Goal: Information Seeking & Learning: Find specific fact

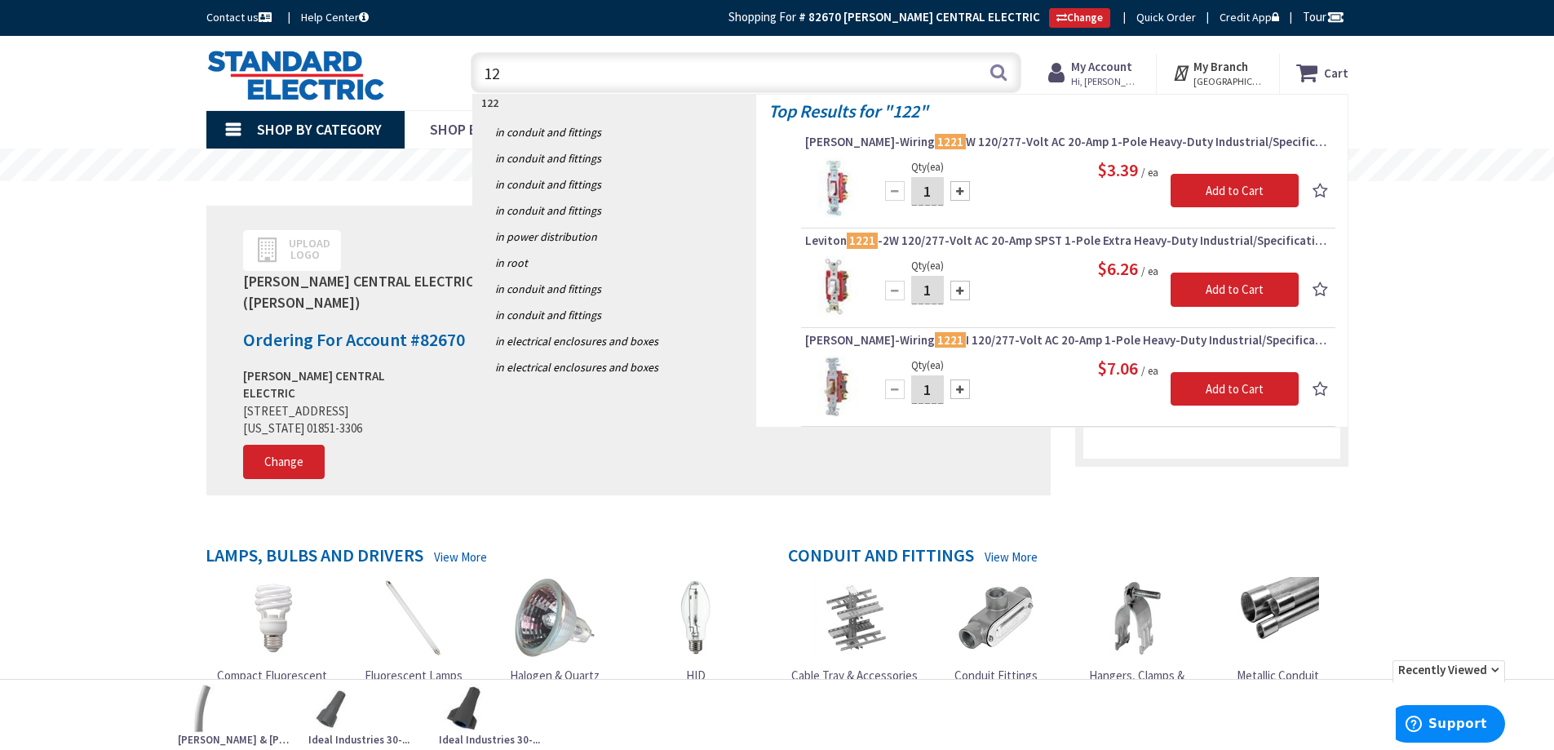
type input "1"
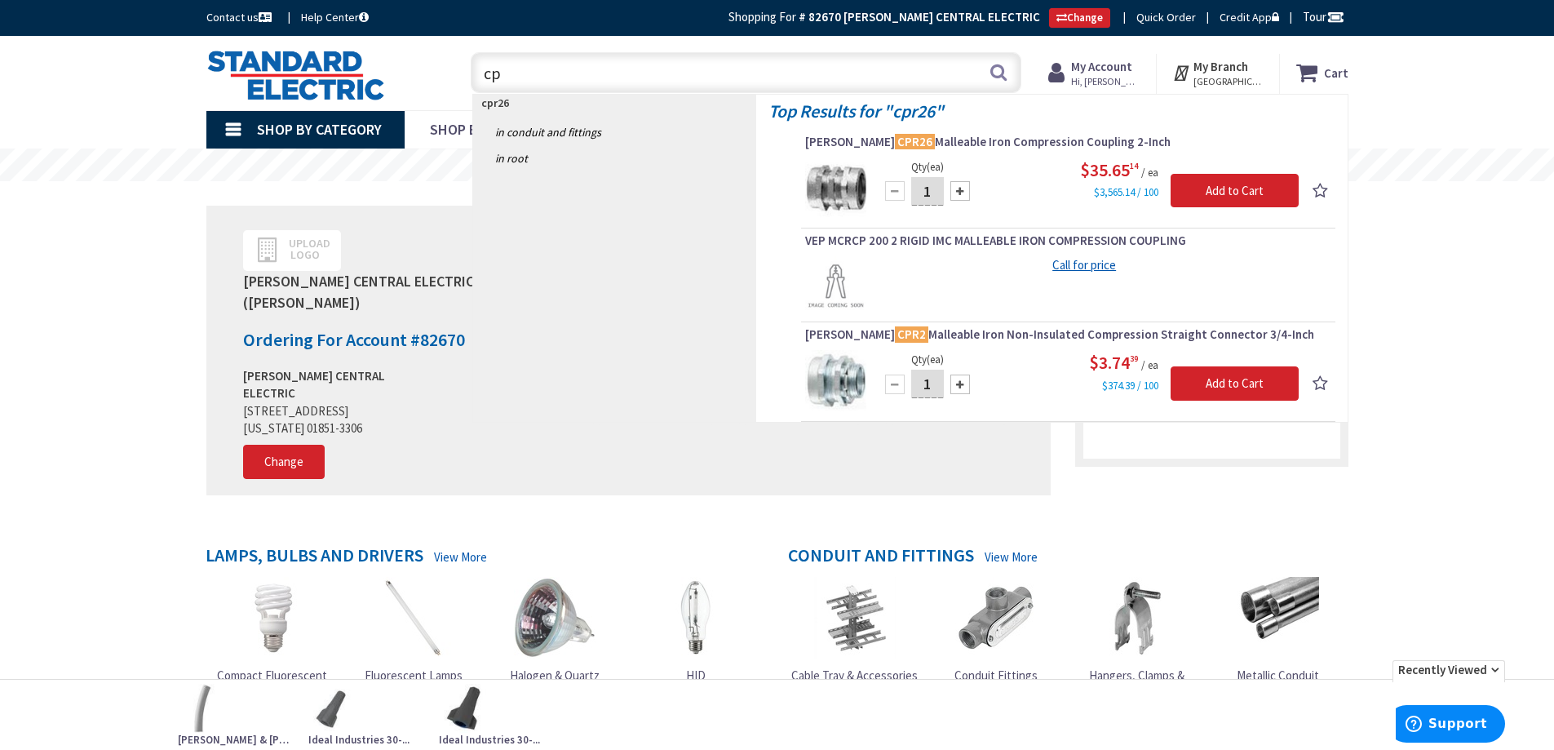
type input "c"
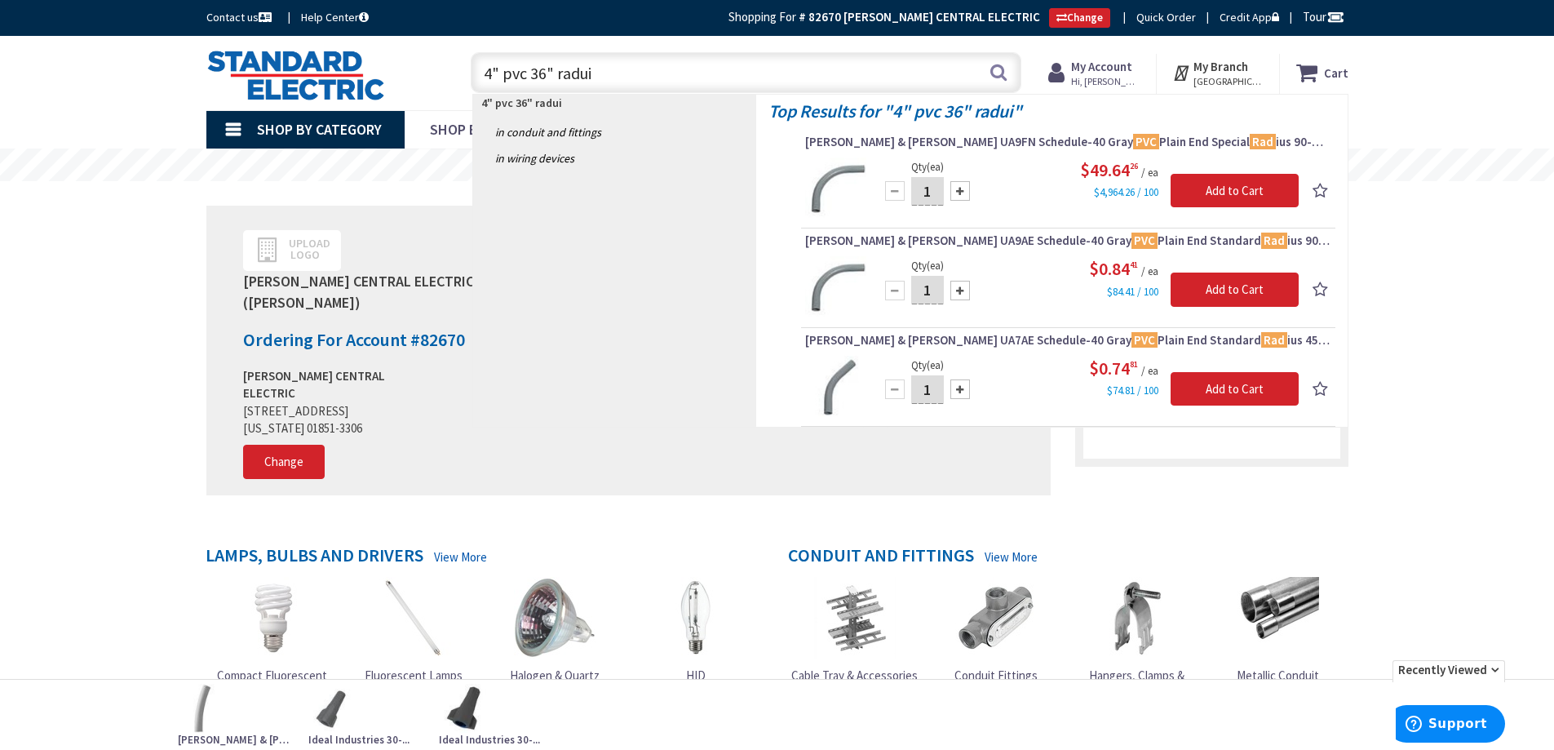
type input "4" pvc 36" raduis"
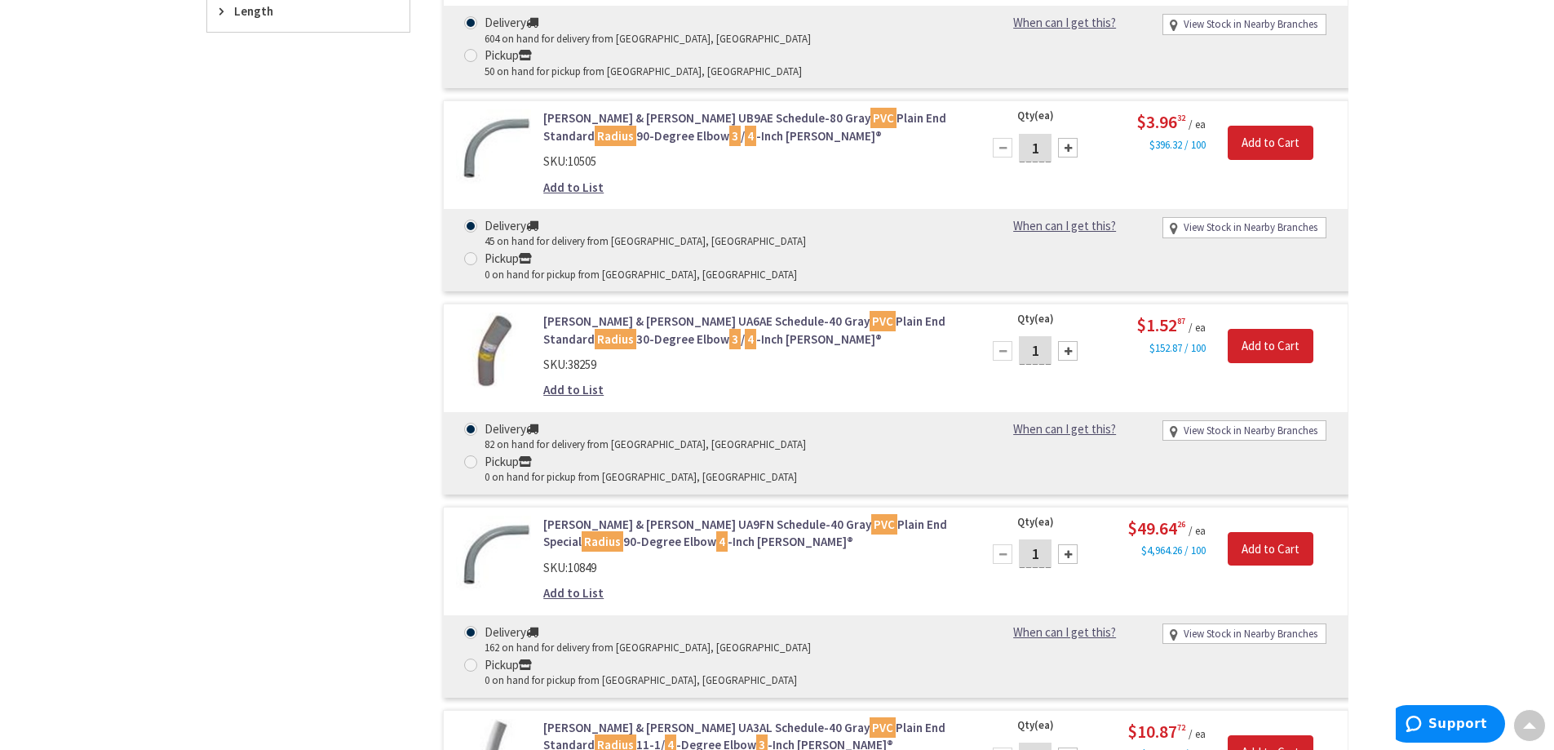
scroll to position [818, 0]
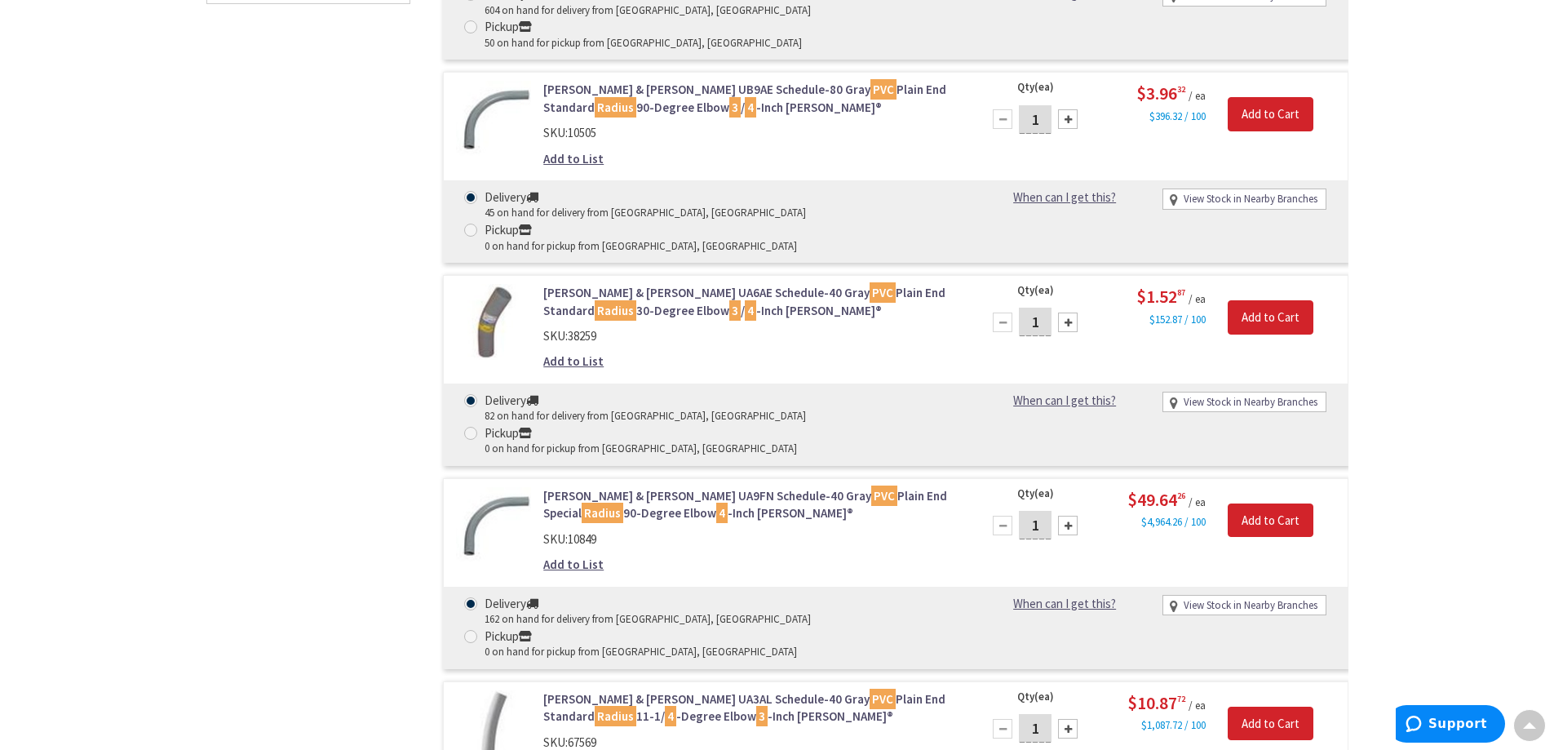
click at [667, 487] on link "Thomas & Betts UA9FN Schedule-40 Gray PVC Plain End Special Radius 90-Degree El…" at bounding box center [750, 504] width 415 height 35
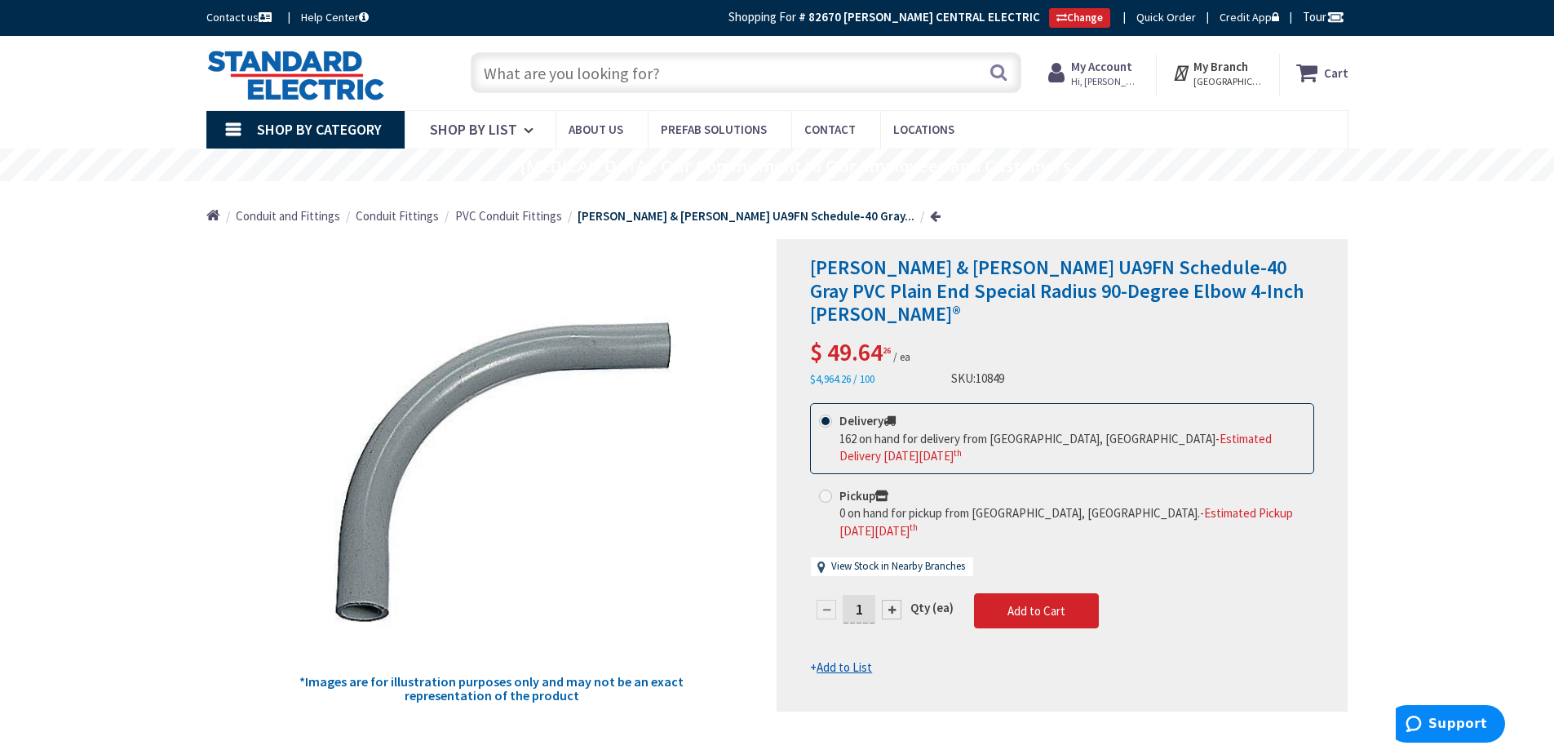
click at [506, 75] on input "text" at bounding box center [746, 72] width 551 height 41
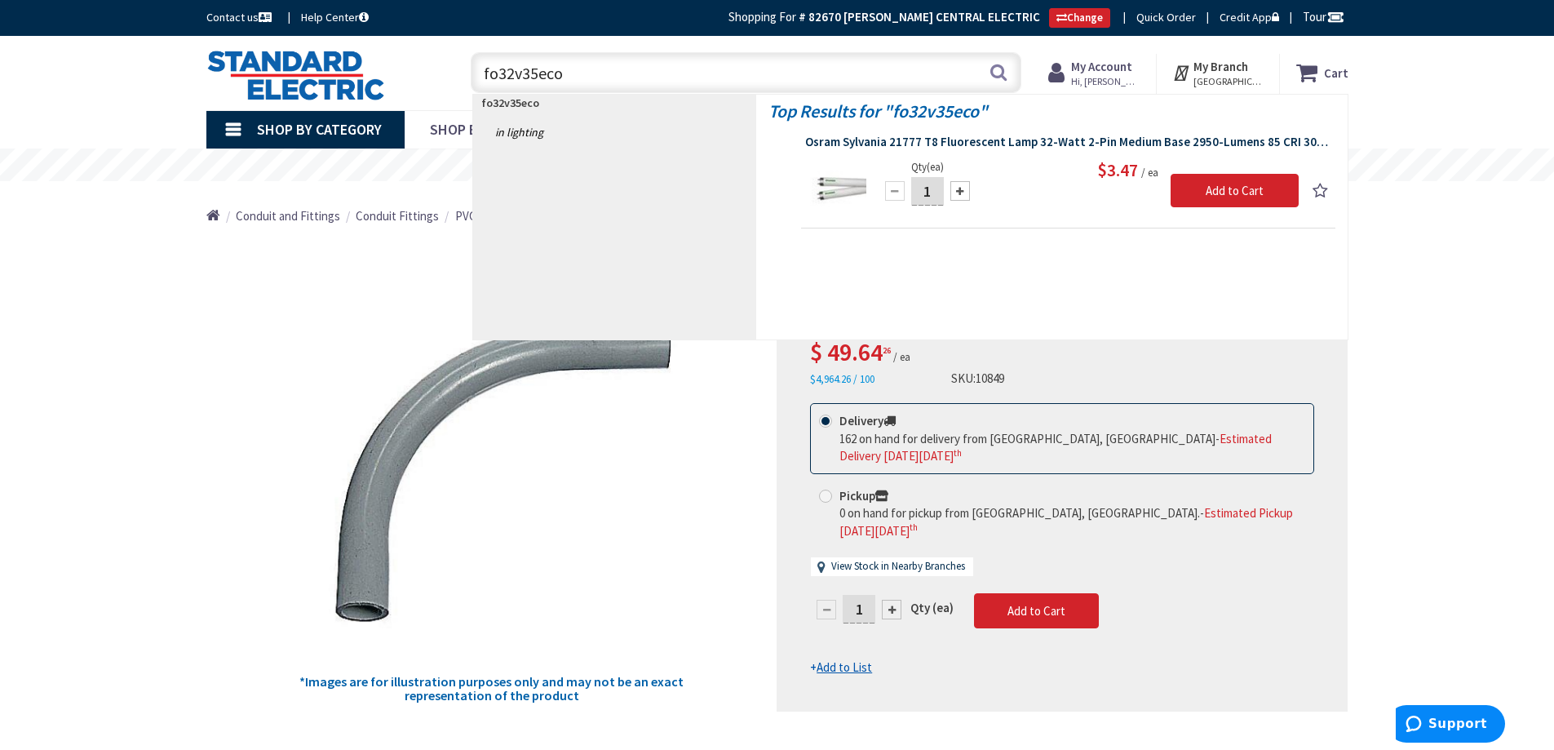
type input "fo32v35eco"
click at [964, 144] on span "Osram Sylvania 21777 T8 Fluorescent Lamp 32-Watt 2-Pin Medium Base 2950-Lumens …" at bounding box center [1068, 142] width 526 height 16
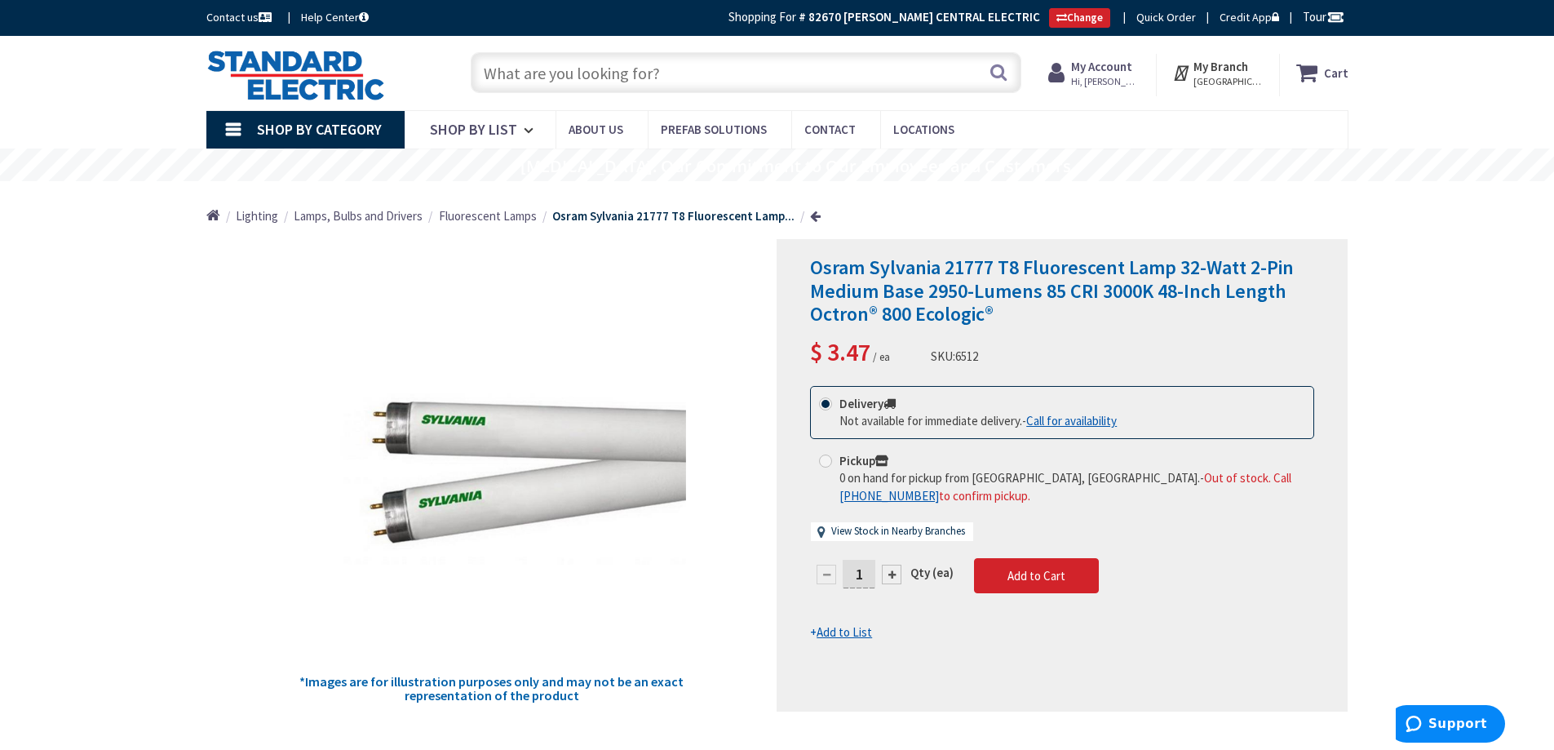
click at [530, 69] on input "text" at bounding box center [746, 72] width 551 height 41
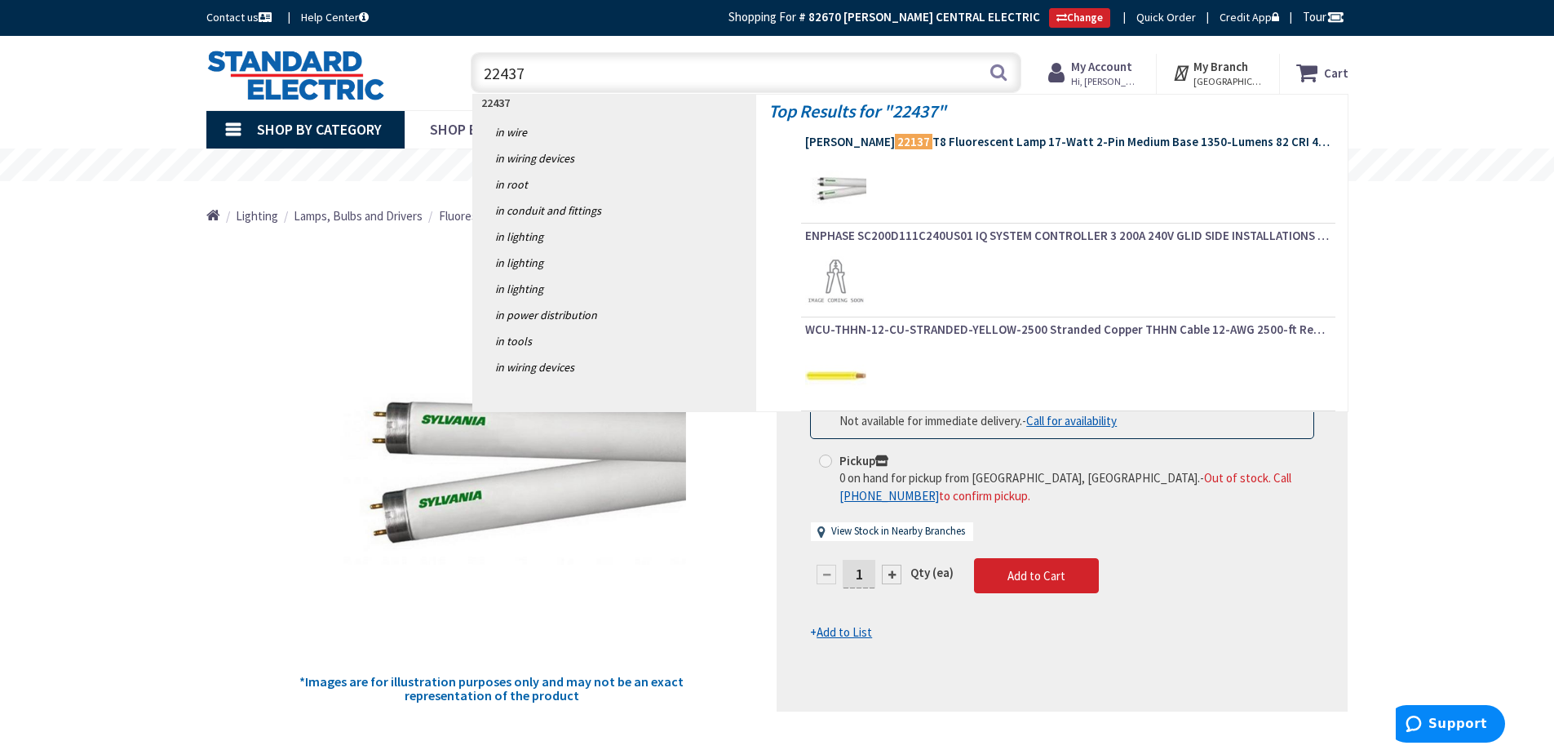
type input "22437"
click at [995, 148] on span "Osram Sylvania 22137 T8 Fluorescent Lamp 17-Watt 2-Pin Medium Base 1350-Lumens …" at bounding box center [1068, 142] width 526 height 16
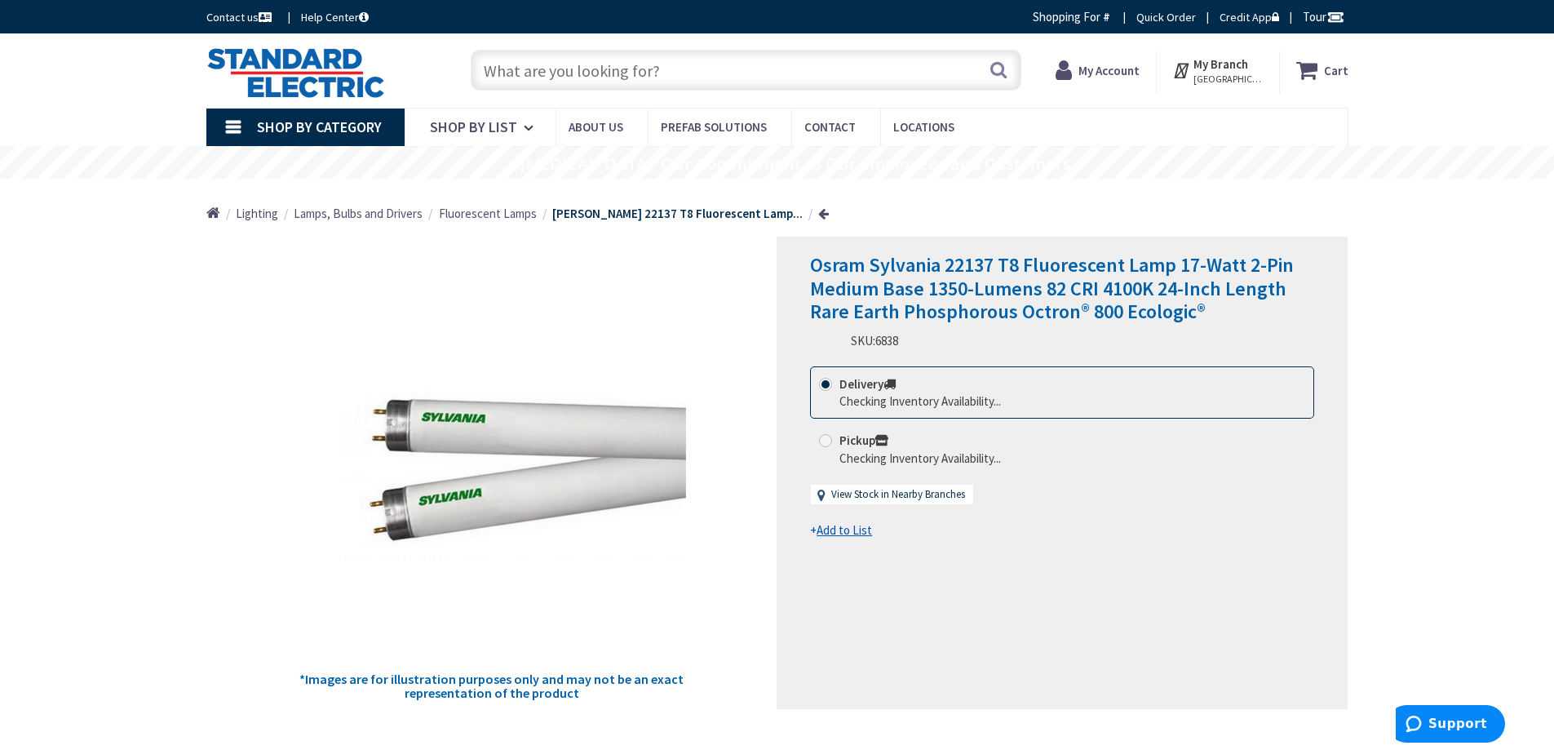
click at [507, 68] on input "text" at bounding box center [746, 70] width 551 height 41
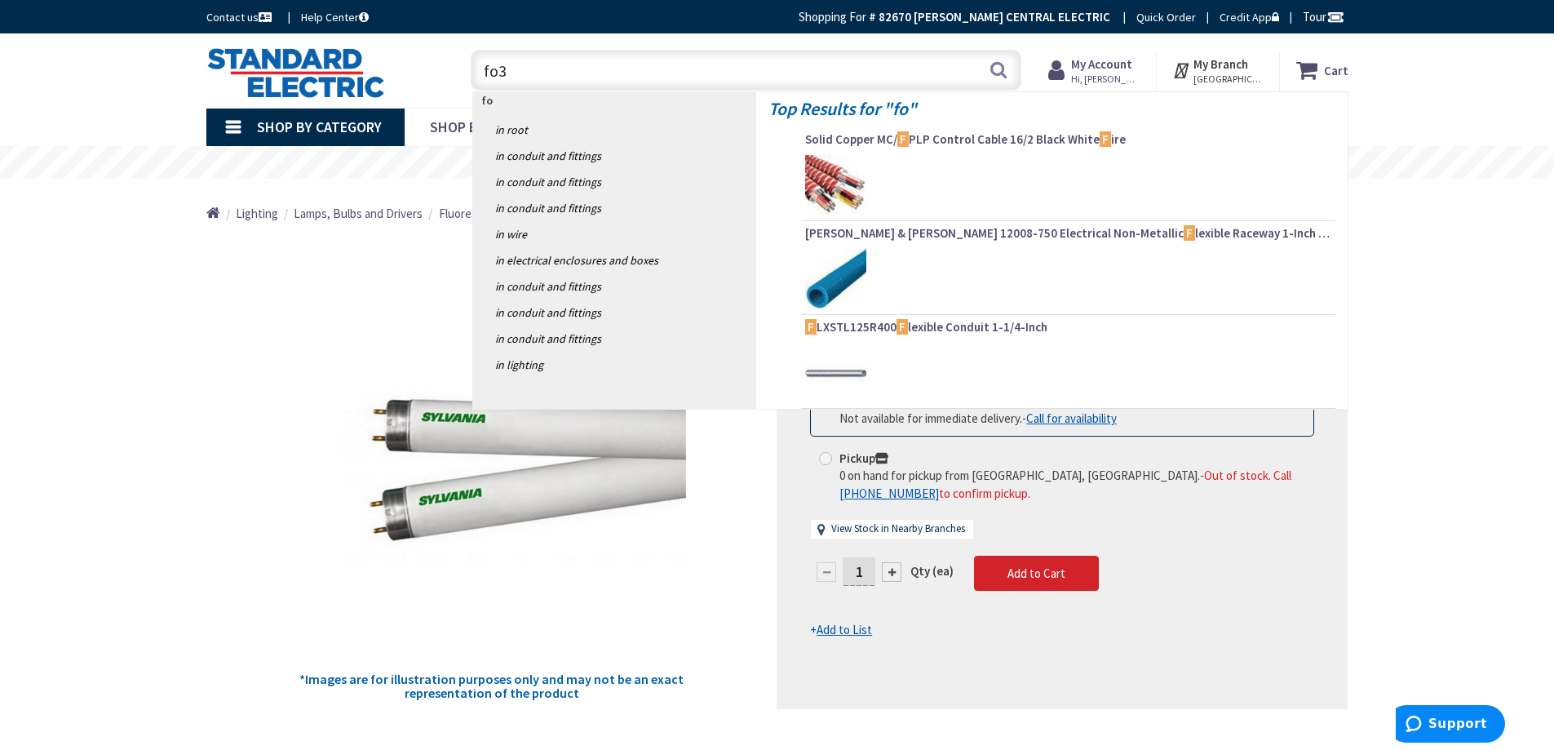
type input "fo32"
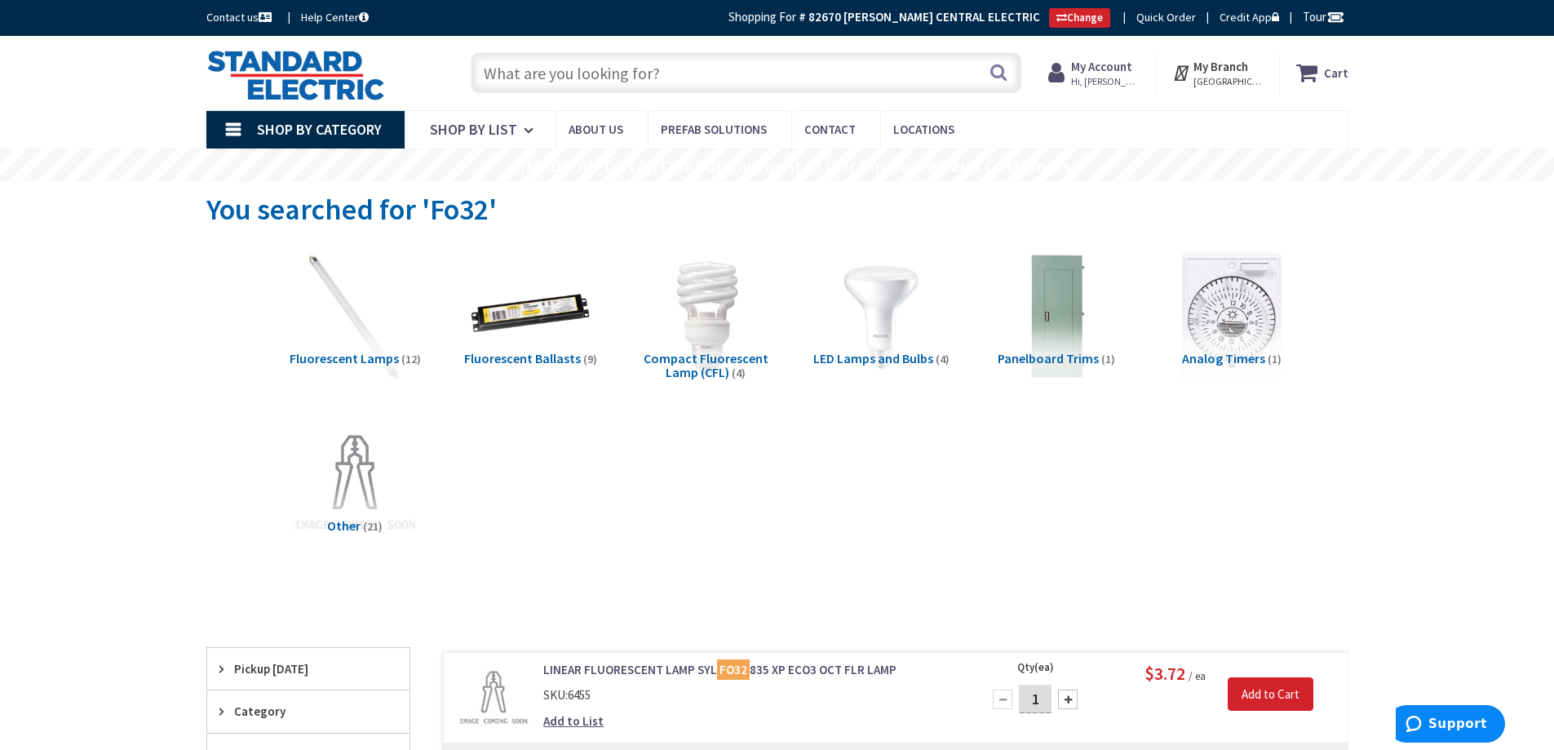
click at [350, 356] on span "Fluorescent Lamps" at bounding box center [344, 358] width 109 height 16
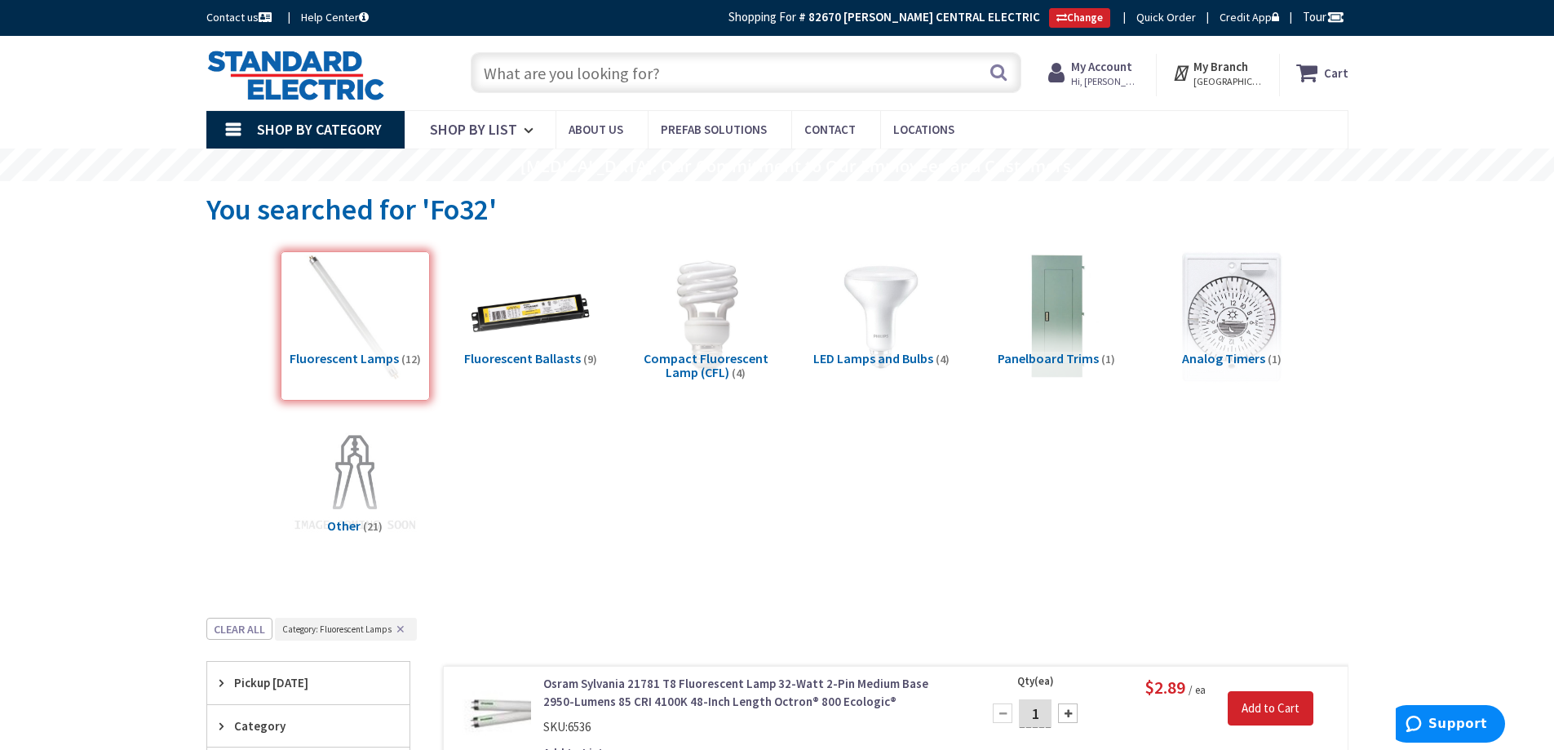
click at [600, 78] on input "text" at bounding box center [746, 72] width 551 height 41
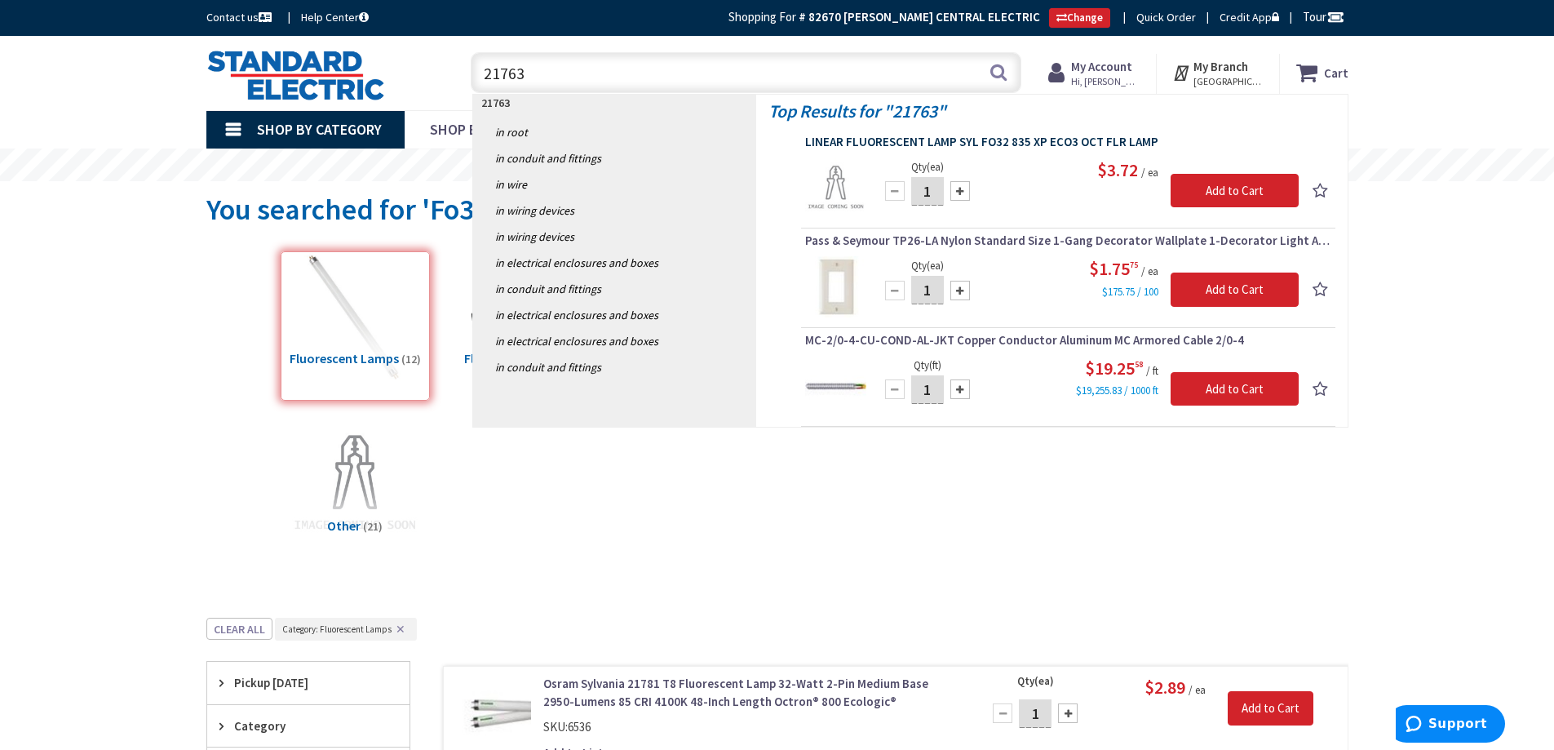
type input "21763"
click at [969, 143] on span "LINEAR FLUORESCENT LAMP SYL FO32 835 XP ECO3 OCT FLR LAMP" at bounding box center [1068, 142] width 526 height 16
